Goal: Transaction & Acquisition: Purchase product/service

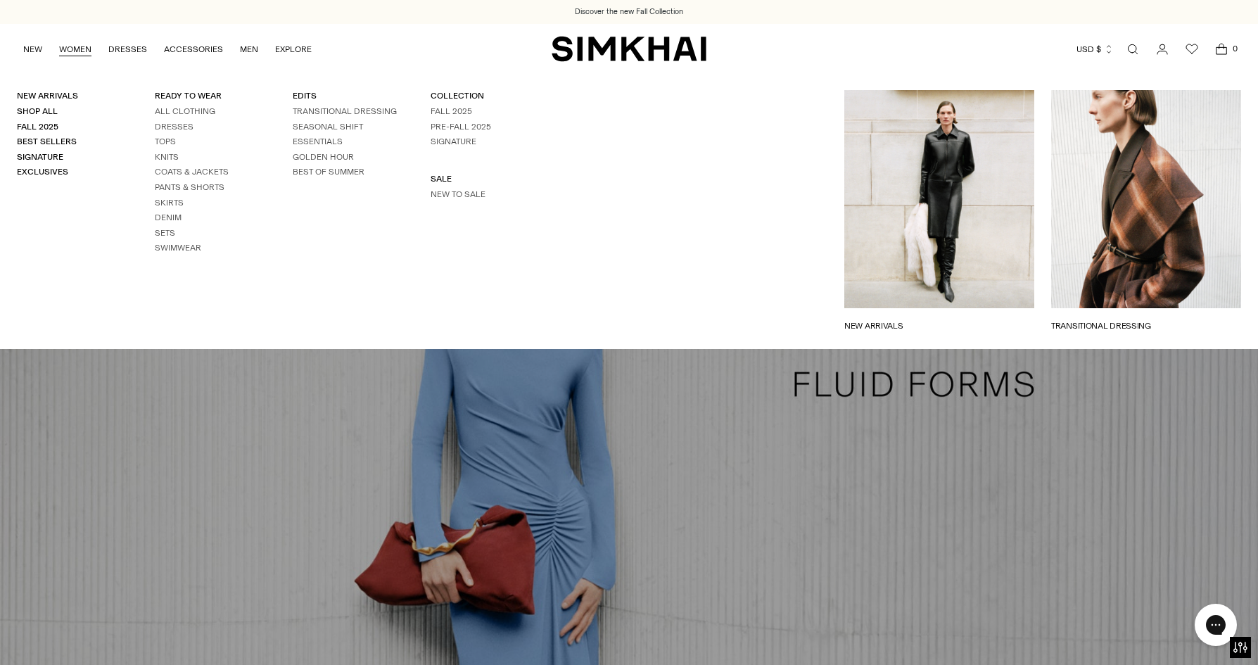
click at [80, 44] on link "WOMEN" at bounding box center [75, 49] width 32 height 31
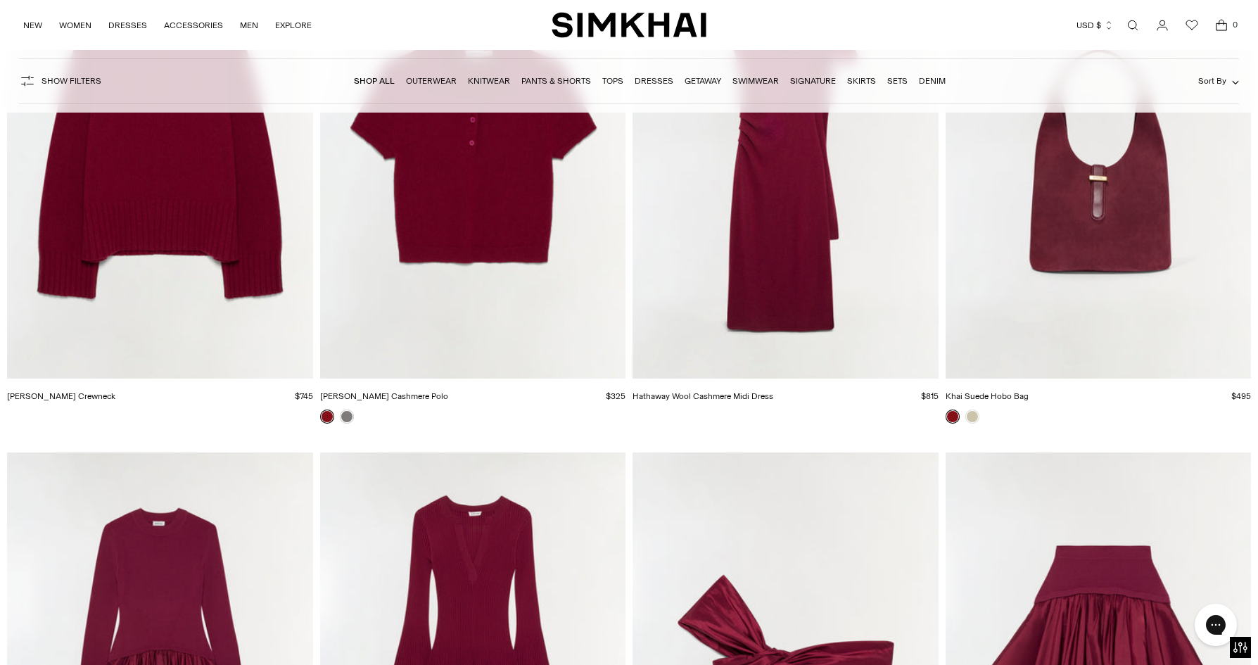
scroll to position [3518, 0]
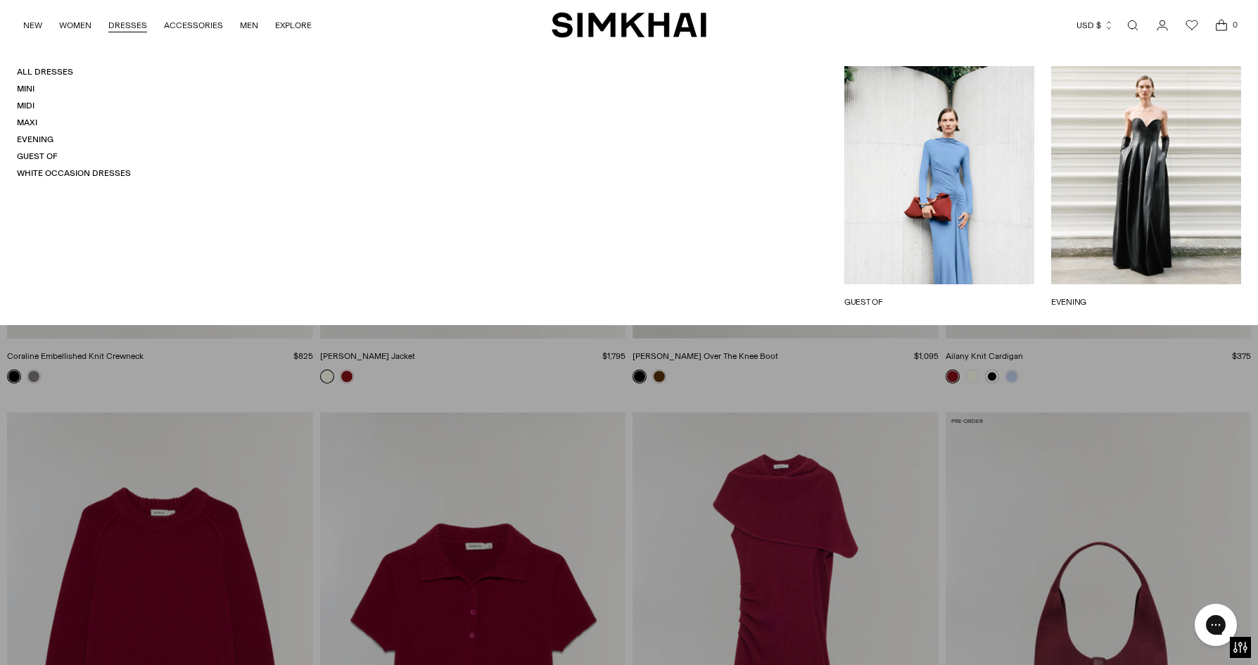
click at [128, 24] on link "DRESSES" at bounding box center [127, 25] width 39 height 31
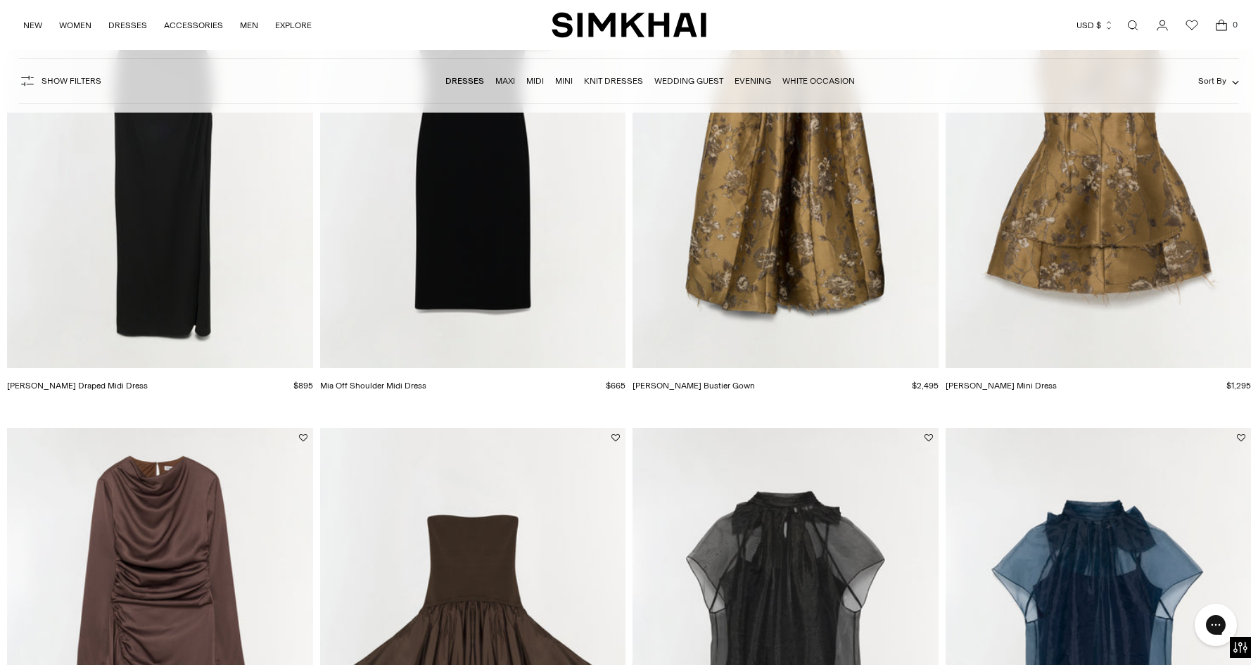
scroll to position [2815, 0]
